Goal: Task Accomplishment & Management: Manage account settings

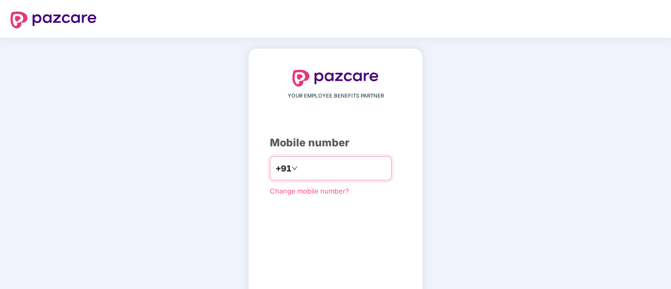
click at [300, 173] on input "number" at bounding box center [343, 168] width 86 height 17
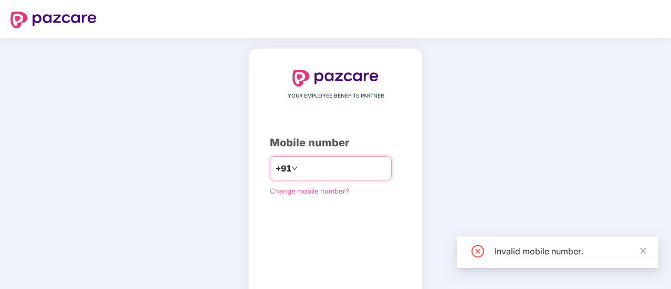
click at [331, 168] on input "*********" at bounding box center [343, 168] width 86 height 17
type input "**********"
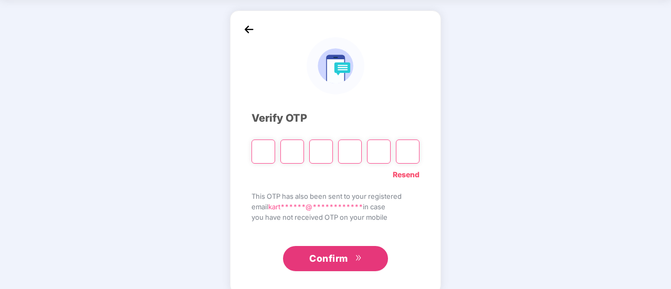
scroll to position [52, 0]
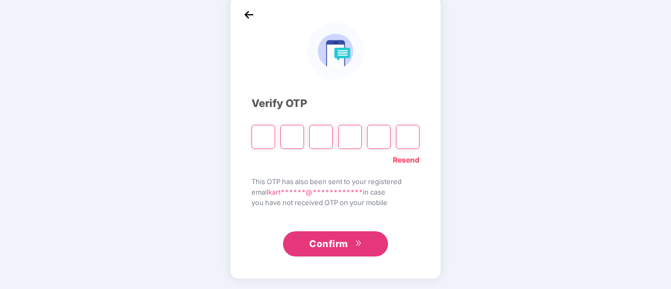
click at [405, 162] on link "Resend" at bounding box center [406, 160] width 27 height 12
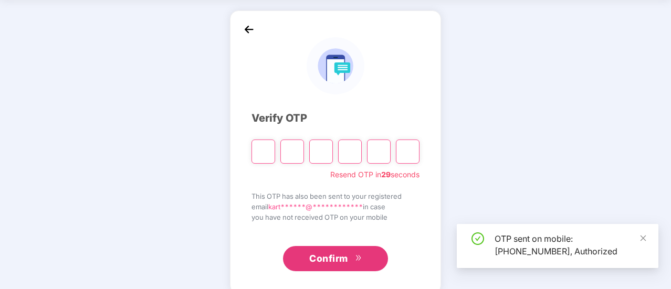
scroll to position [52, 0]
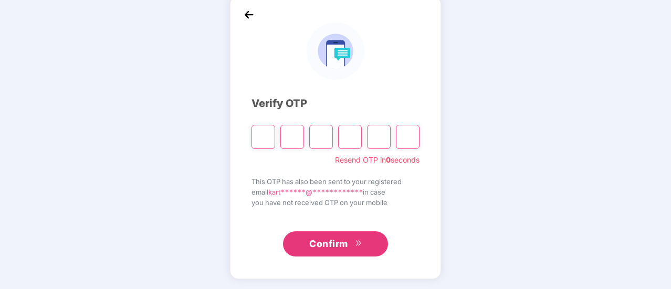
click at [357, 242] on icon "double-right" at bounding box center [357, 242] width 5 height 5
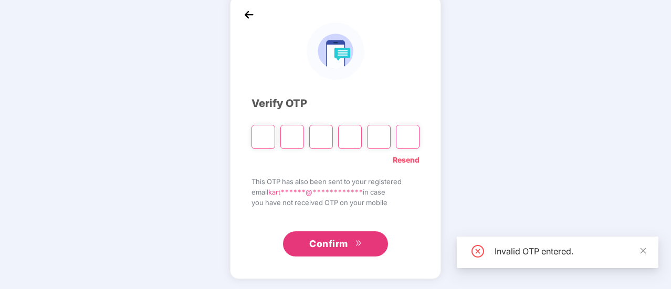
click at [260, 131] on input "Please enter verification code. Digit 1" at bounding box center [263, 137] width 24 height 24
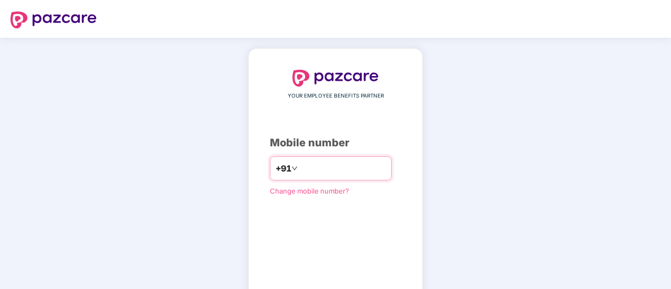
type input "**********"
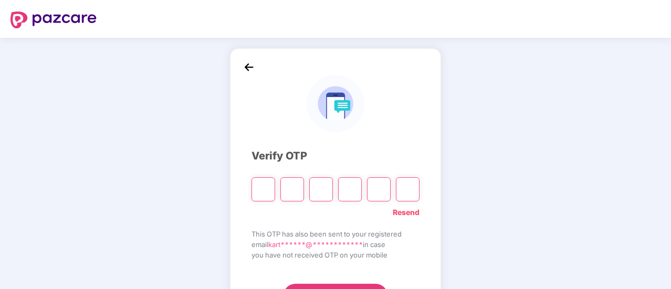
paste input "*"
type input "*"
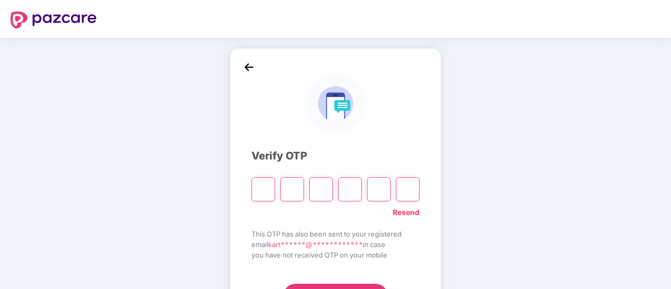
type input "*"
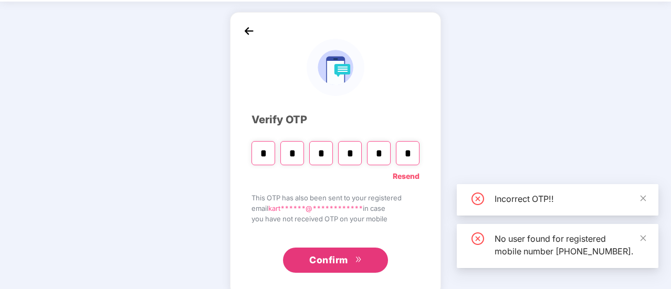
scroll to position [52, 0]
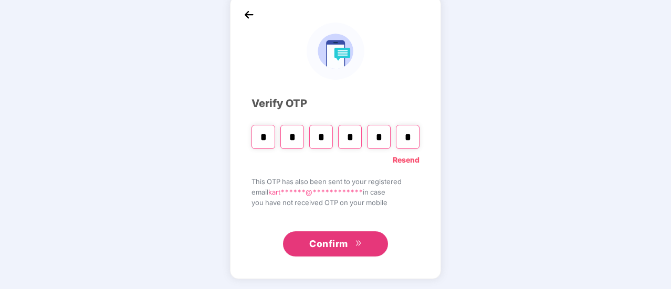
click at [416, 137] on input "*" at bounding box center [408, 137] width 24 height 24
click at [412, 161] on link "Resend" at bounding box center [406, 160] width 27 height 12
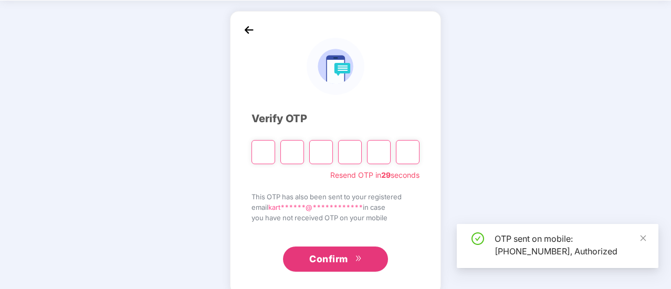
scroll to position [52, 0]
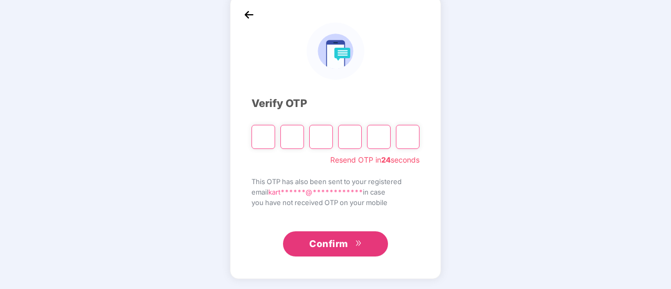
click at [267, 139] on input "Please enter verification code. Digit 1" at bounding box center [263, 137] width 24 height 24
paste input "*"
type input "*"
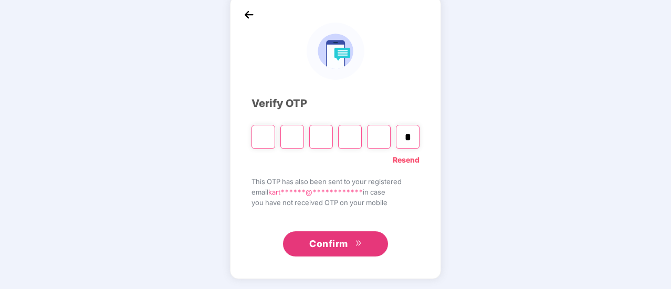
type input "*"
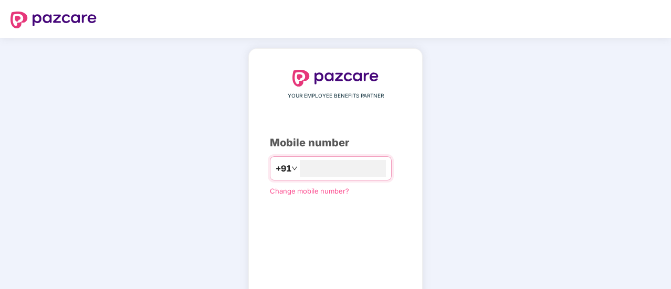
scroll to position [52, 0]
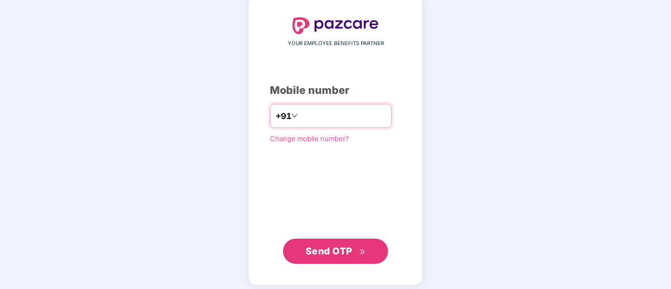
click at [346, 112] on input "number" at bounding box center [343, 116] width 86 height 17
type input "**********"
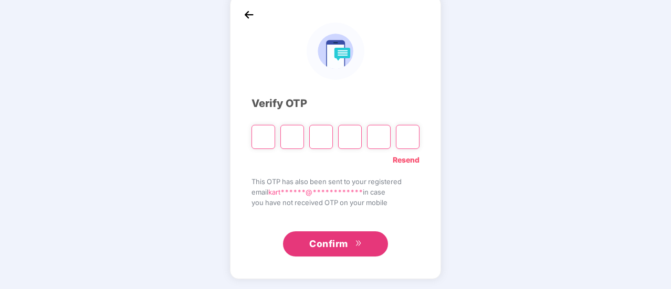
paste input "*"
type input "*"
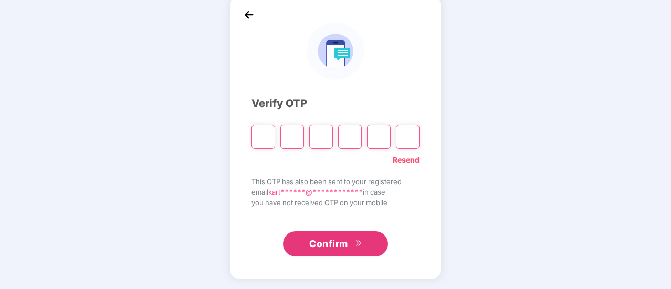
type input "*"
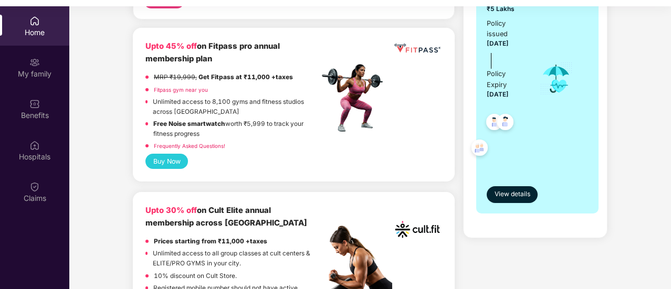
scroll to position [315, 0]
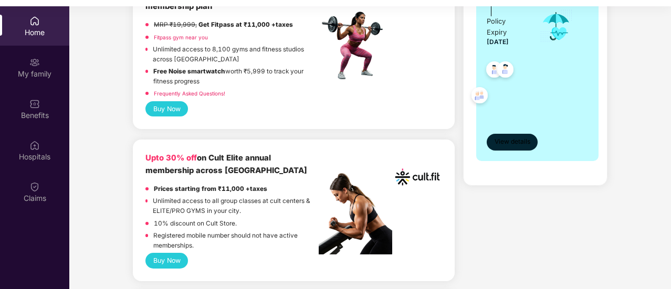
click at [518, 140] on span "View details" at bounding box center [512, 142] width 36 height 10
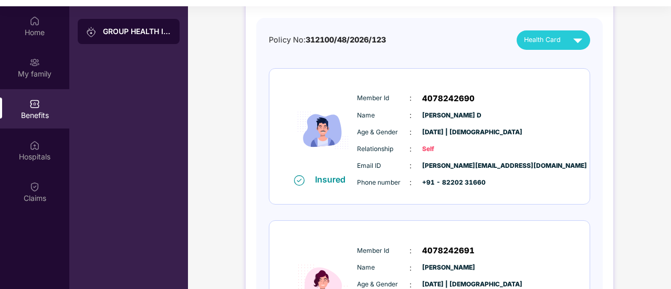
scroll to position [105, 0]
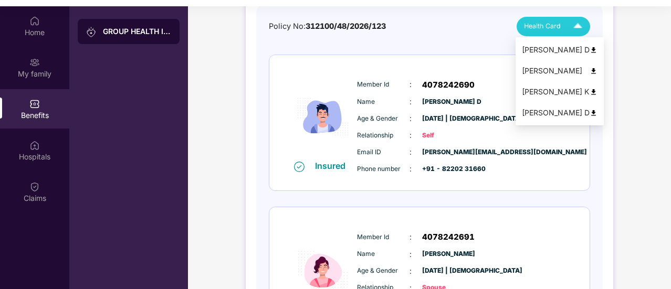
click at [544, 55] on div "[PERSON_NAME] D" at bounding box center [560, 50] width 76 height 12
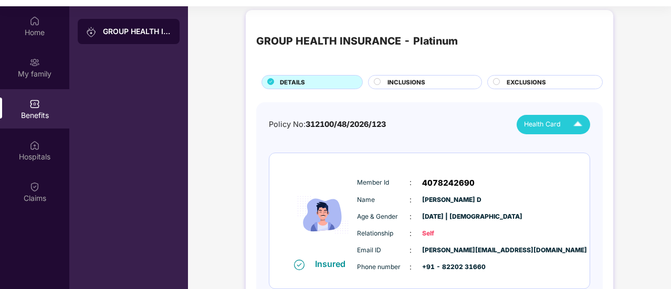
scroll to position [0, 0]
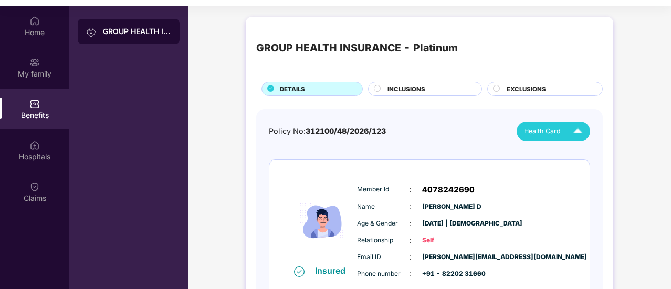
click at [477, 184] on div "Member Id : 4078242690" at bounding box center [461, 190] width 208 height 13
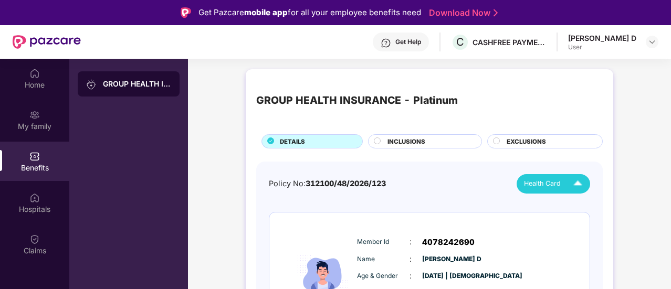
click at [612, 41] on div "[PERSON_NAME] D" at bounding box center [602, 38] width 68 height 10
click at [636, 41] on div "[PERSON_NAME] D" at bounding box center [602, 38] width 68 height 10
click at [648, 41] on img at bounding box center [652, 42] width 8 height 8
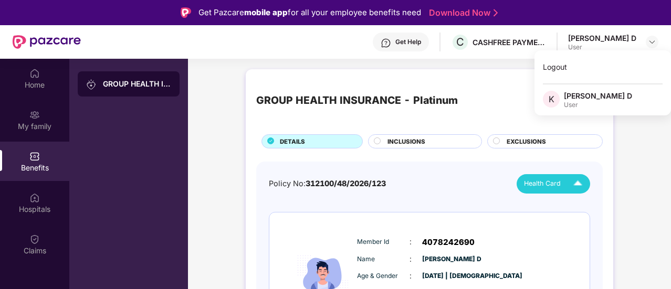
click at [586, 98] on div "[PERSON_NAME] D" at bounding box center [598, 96] width 68 height 10
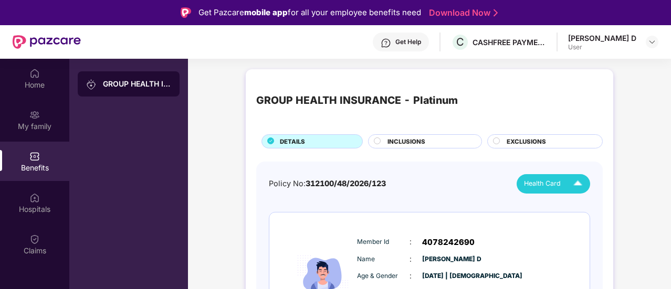
click at [649, 34] on div "[PERSON_NAME] D User" at bounding box center [613, 42] width 90 height 18
click at [654, 44] on img at bounding box center [652, 42] width 8 height 8
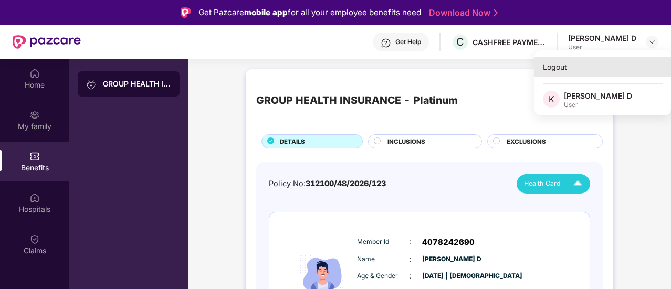
click at [563, 66] on div "Logout" at bounding box center [602, 67] width 136 height 20
